Goal: Transaction & Acquisition: Subscribe to service/newsletter

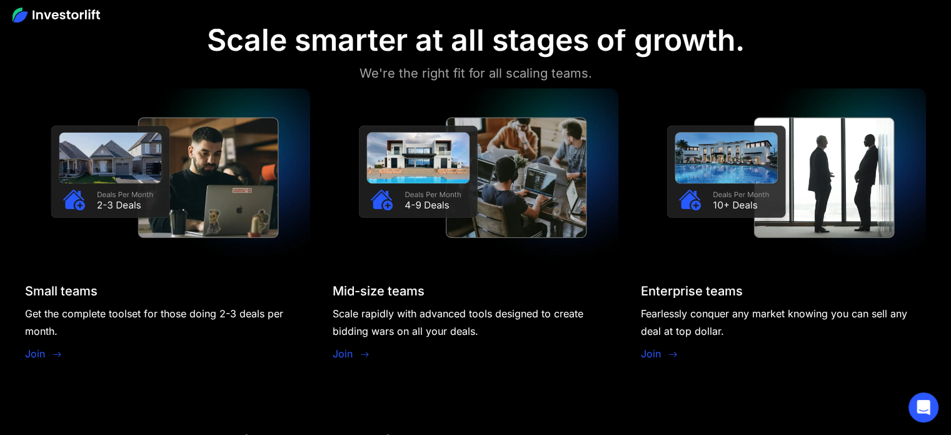
scroll to position [1063, 0]
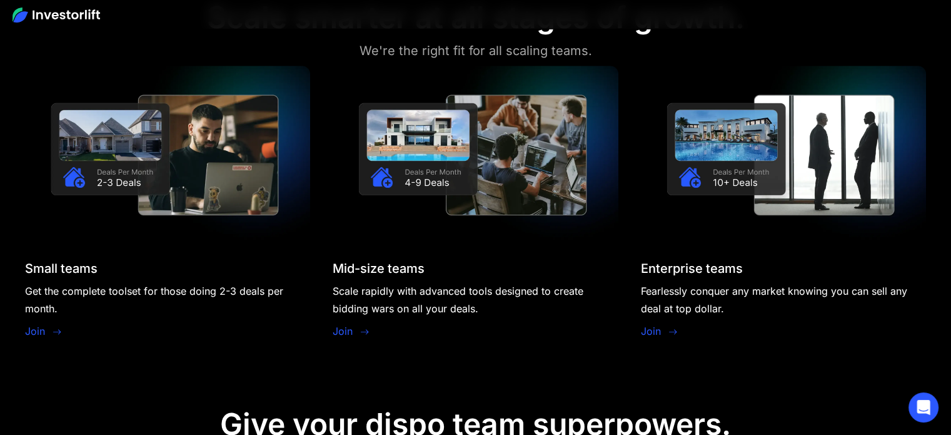
click at [47, 332] on div "Join" at bounding box center [44, 332] width 38 height 18
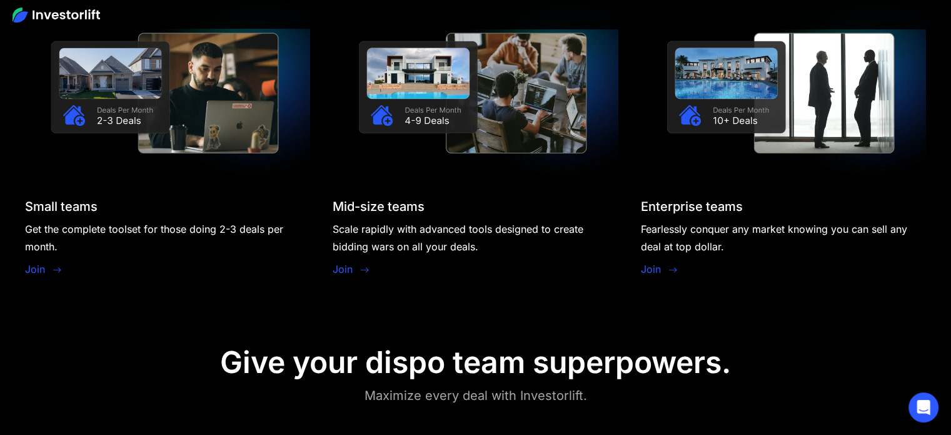
scroll to position [1125, 0]
click at [36, 270] on link "Join" at bounding box center [35, 268] width 20 height 15
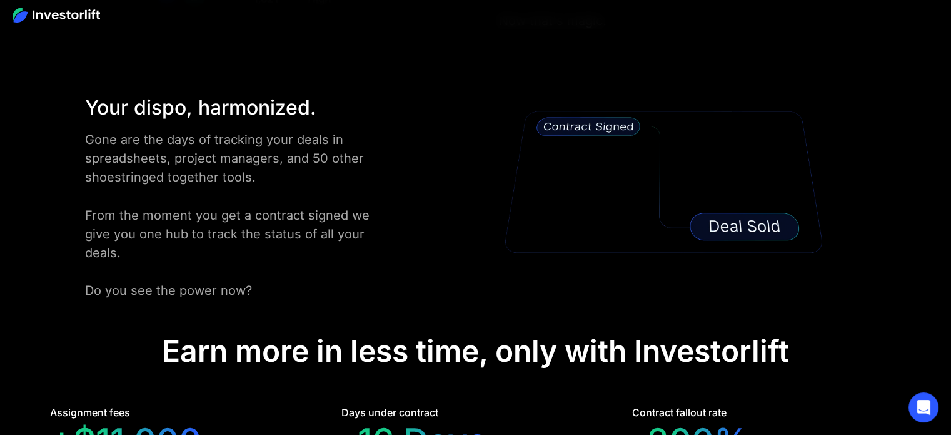
scroll to position [2314, 0]
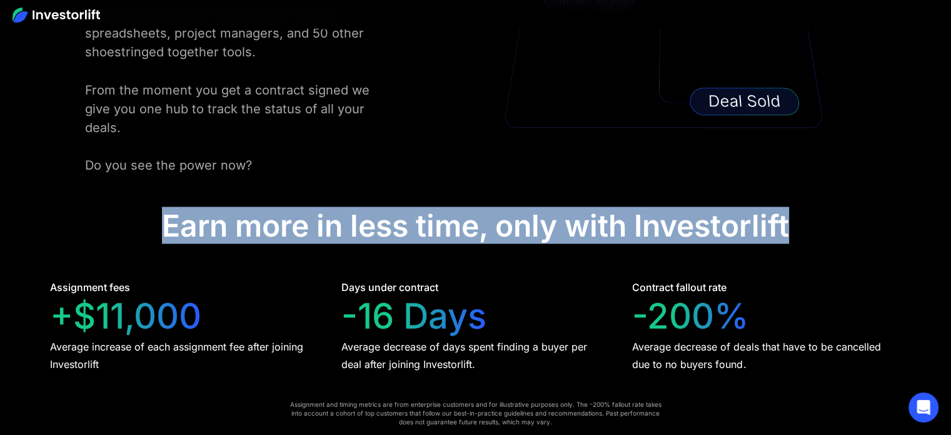
drag, startPoint x: 162, startPoint y: 202, endPoint x: 788, endPoint y: 196, distance: 626.6
click at [788, 207] on div "Earn more in less time, only with Investorlift" at bounding box center [475, 225] width 627 height 36
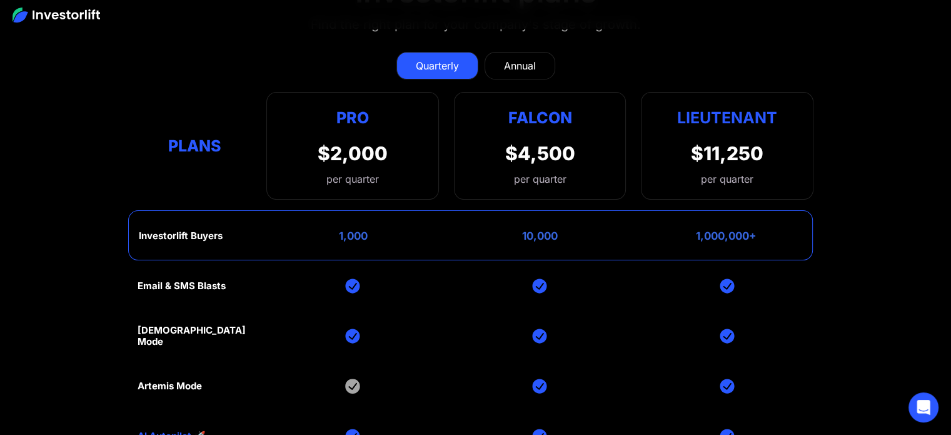
scroll to position [5002, 0]
click at [356, 229] on div "1,000" at bounding box center [353, 235] width 29 height 13
drag, startPoint x: 366, startPoint y: 213, endPoint x: 323, endPoint y: 217, distance: 44.0
click at [323, 217] on div "Investorlift Buyers 1,000 10,000 1,000,000+" at bounding box center [470, 235] width 685 height 50
click at [385, 234] on div "Investorlift Buyers 1,000 10,000 1,000,000+" at bounding box center [470, 235] width 685 height 50
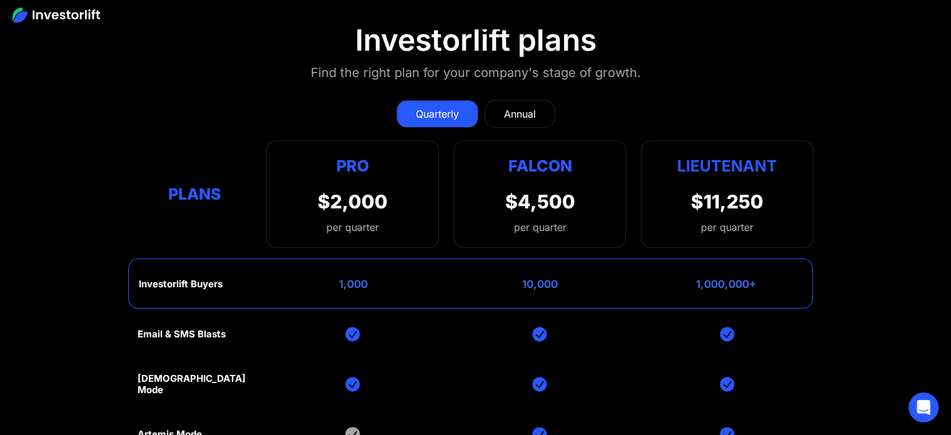
scroll to position [4940, 0]
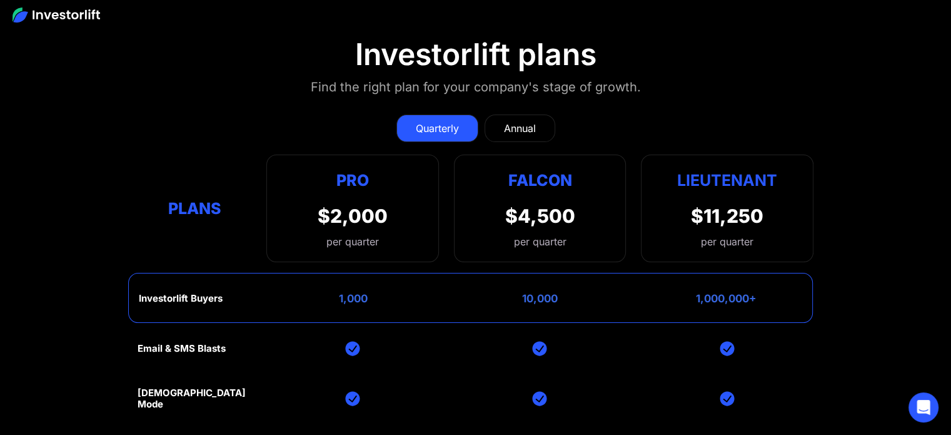
click at [517, 121] on div "Annual" at bounding box center [520, 128] width 32 height 15
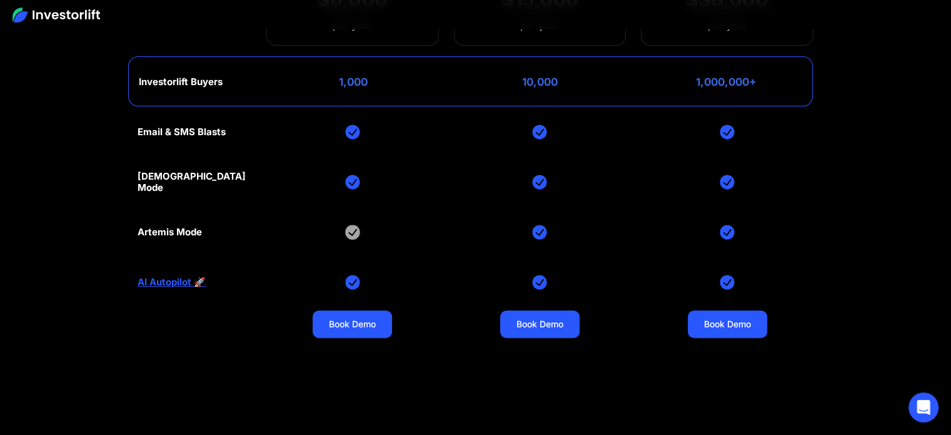
scroll to position [5115, 0]
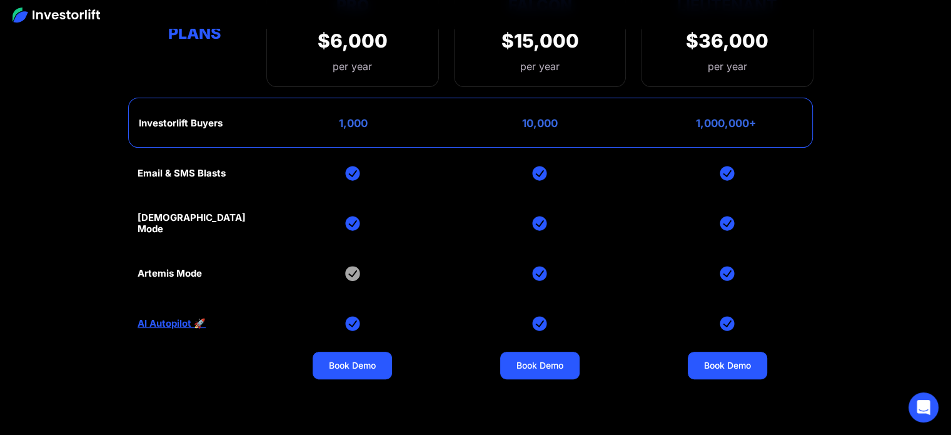
drag, startPoint x: 566, startPoint y: 231, endPoint x: 481, endPoint y: 219, distance: 85.9
click at [481, 219] on div "Email & SMS Blasts God Mode Artemis Mode AI Autopilot 🚀 Book Demo Book Demo Boo…" at bounding box center [476, 323] width 676 height 350
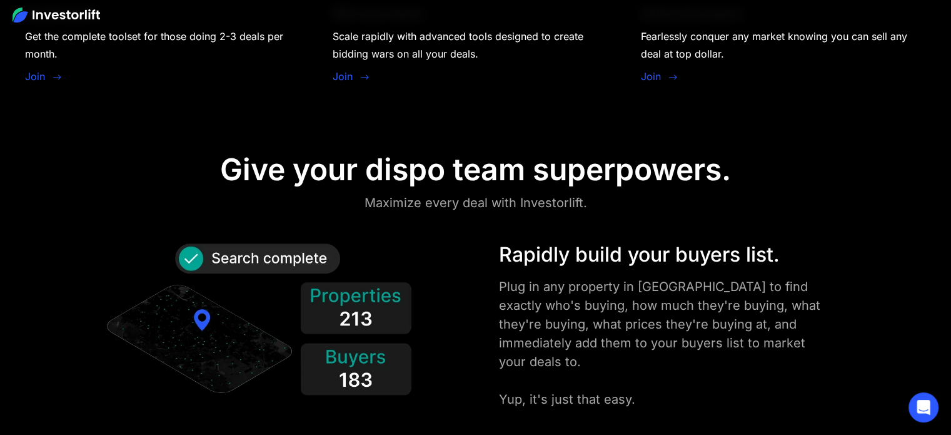
scroll to position [1301, 0]
